Goal: Transaction & Acquisition: Purchase product/service

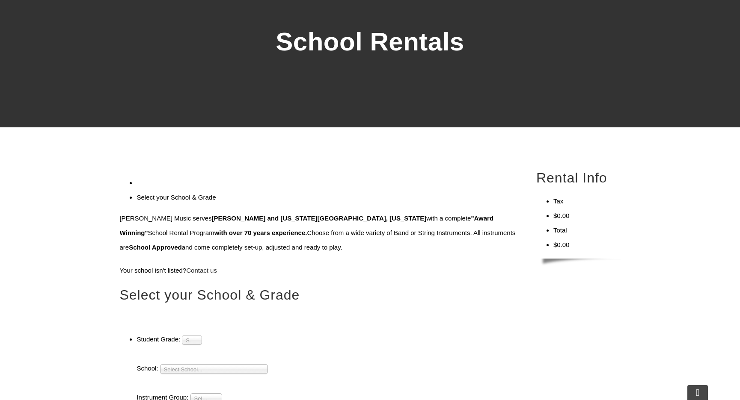
click at [190, 336] on span "Select Grade..." at bounding box center [188, 341] width 5 height 10
click at [200, 355] on li "4" at bounding box center [192, 360] width 16 height 11
click at [212, 365] on span "Select School..." at bounding box center [210, 370] width 92 height 10
type input "hillside"
click at [186, 400] on em "Hillside" at bounding box center [178, 405] width 18 height 6
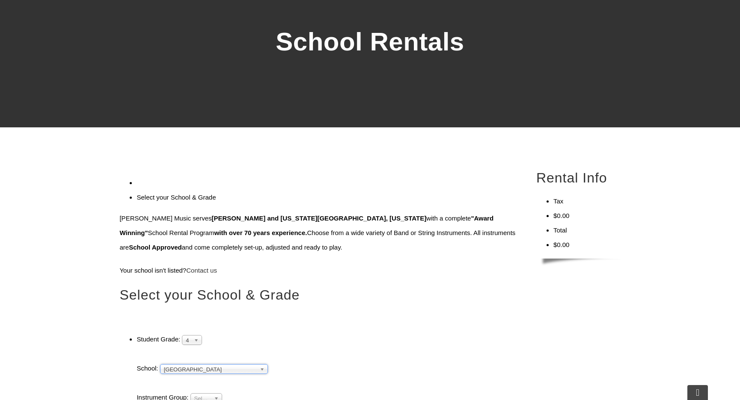
click at [210, 394] on span "Select Instrument Group..." at bounding box center [202, 399] width 16 height 10
click at [213, 400] on li "Band" at bounding box center [205, 408] width 27 height 11
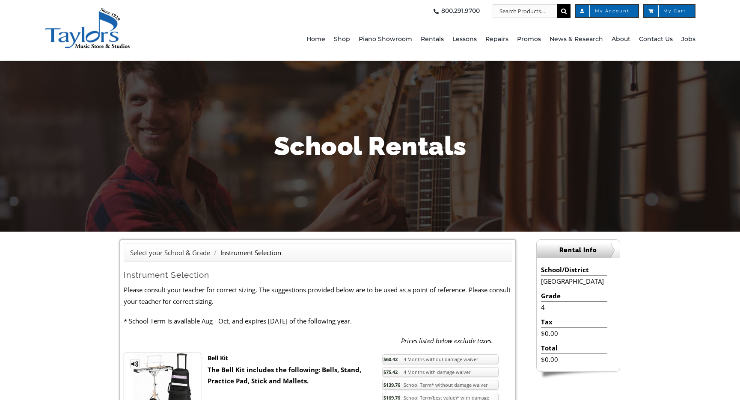
click at [263, 290] on p "Please consult your teacher for correct sizing. The suggestions provided below …" at bounding box center [318, 295] width 388 height 23
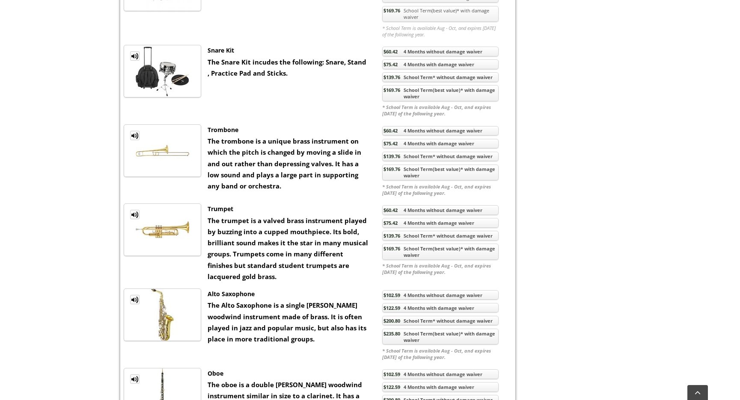
scroll to position [627, 0]
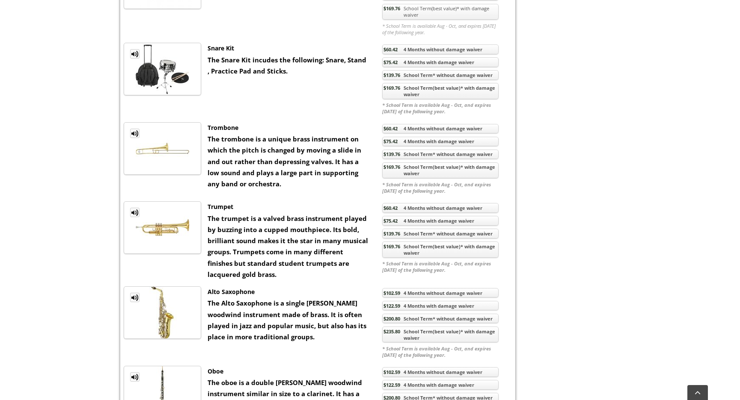
click at [452, 175] on link "$169.76 School Term(best value)* with damage waiver" at bounding box center [440, 171] width 116 height 16
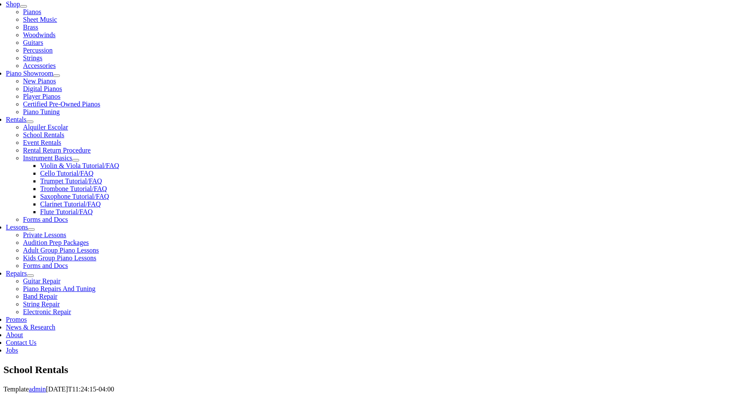
scroll to position [194, 0]
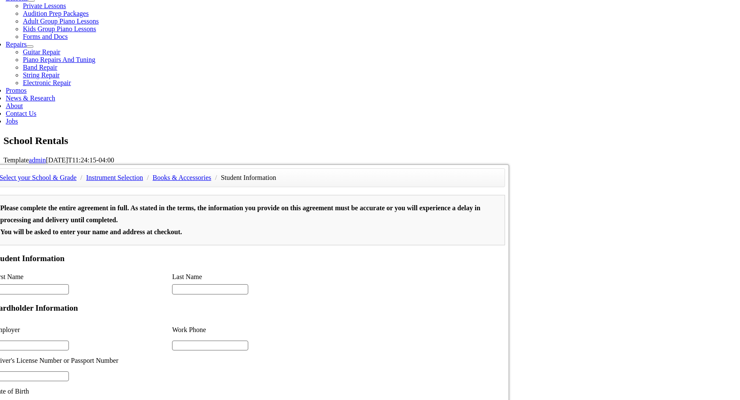
scroll to position [359, 0]
type input "1"
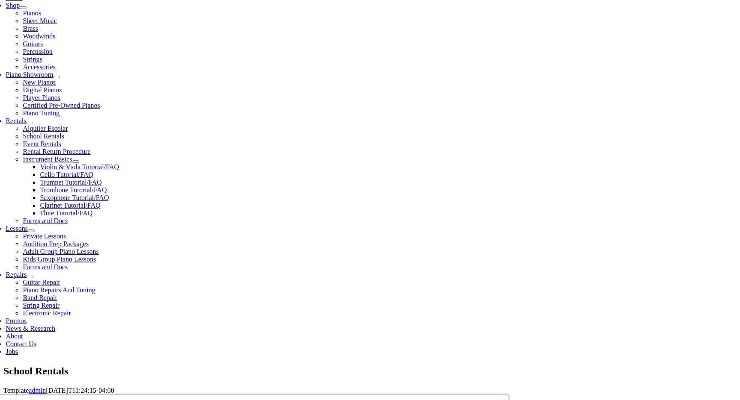
scroll to position [190, 0]
